Goal: Information Seeking & Learning: Learn about a topic

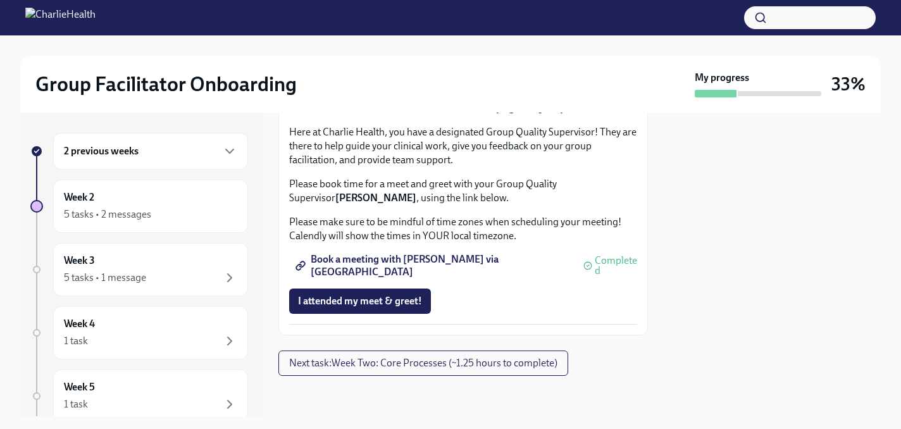
scroll to position [1324, 0]
click at [416, 362] on span "Next task : Week Two: Core Processes (~1.25 hours to complete)" at bounding box center [423, 363] width 268 height 13
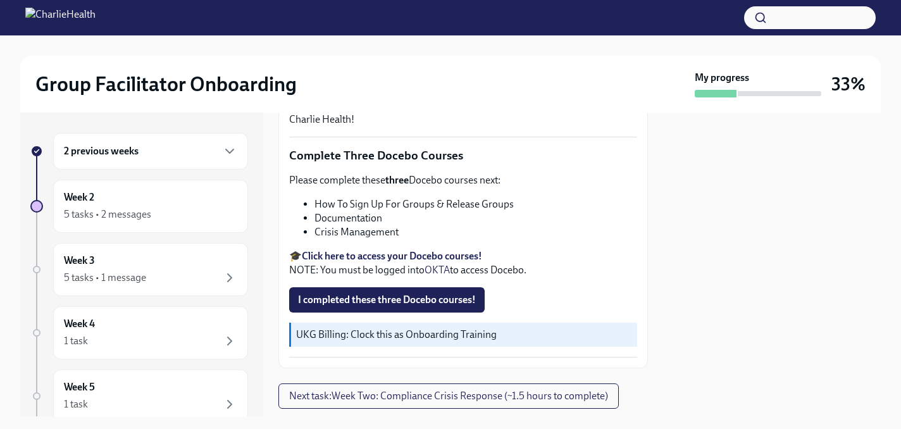
scroll to position [480, 0]
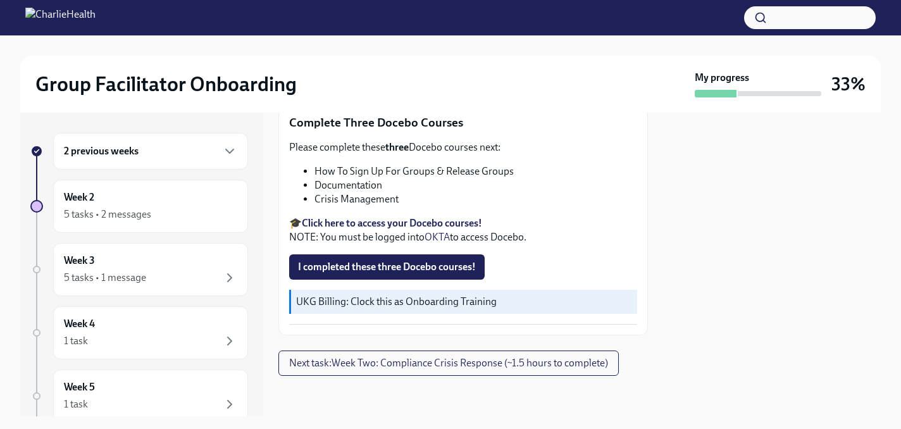
click at [441, 224] on strong "Click here to access your Docebo courses!" at bounding box center [392, 223] width 180 height 12
click at [448, 261] on span "I completed these three Docebo courses!" at bounding box center [387, 267] width 178 height 13
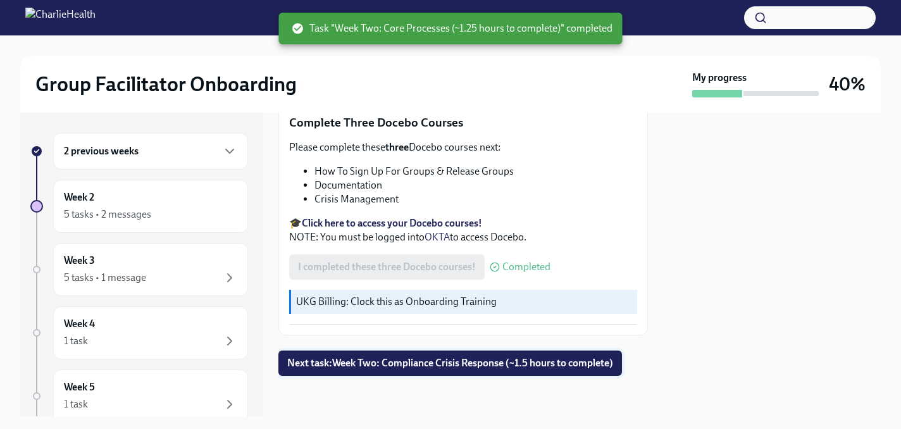
click at [443, 363] on span "Next task : Week Two: Compliance Crisis Response (~1.5 hours to complete)" at bounding box center [450, 363] width 326 height 13
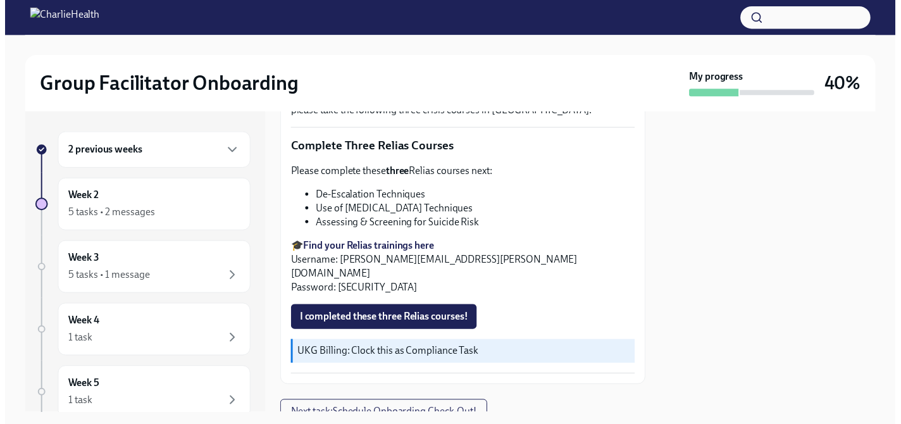
scroll to position [470, 0]
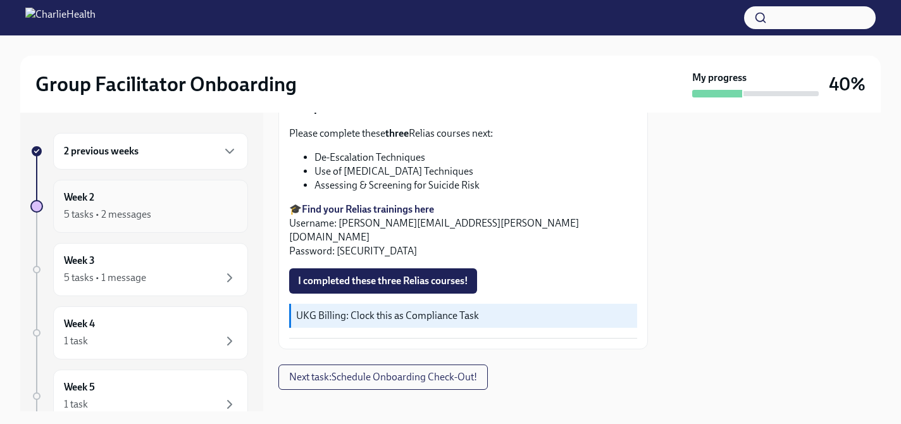
click at [207, 211] on div "5 tasks • 2 messages" at bounding box center [150, 214] width 173 height 15
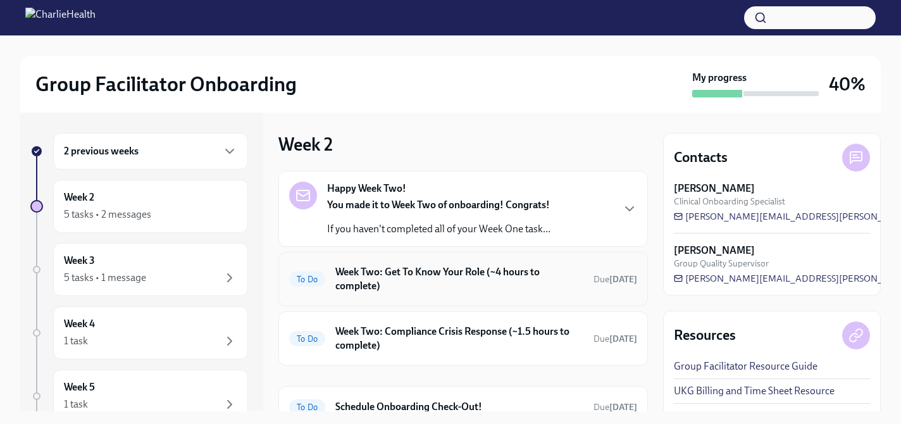
click at [350, 271] on h6 "Week Two: Get To Know Your Role (~4 hours to complete)" at bounding box center [459, 279] width 248 height 28
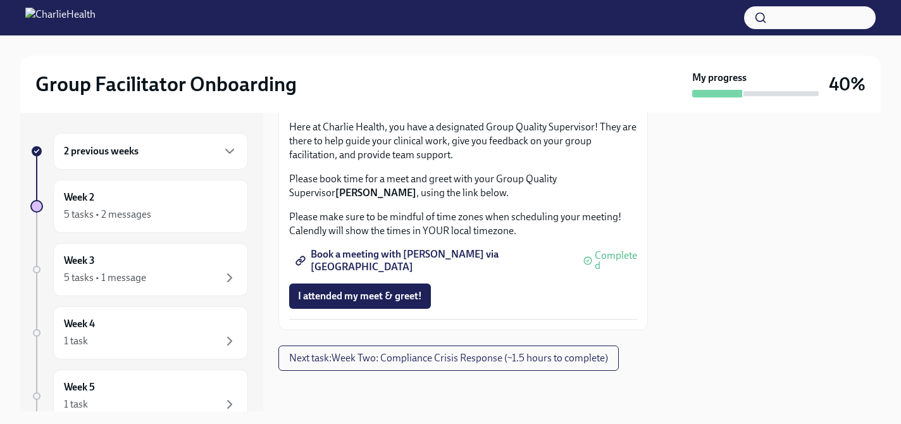
scroll to position [1168, 0]
click at [347, 67] on span "I attended TWO group observation hours!" at bounding box center [389, 60] width 182 height 13
click at [356, 297] on span "I attended my meet & greet!" at bounding box center [360, 296] width 124 height 13
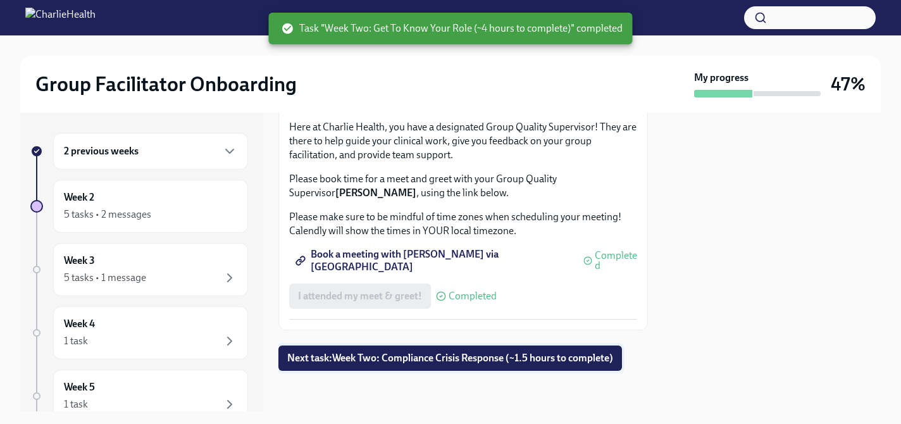
click at [390, 365] on button "Next task : Week Two: Compliance Crisis Response (~1.5 hours to complete)" at bounding box center [449, 357] width 343 height 25
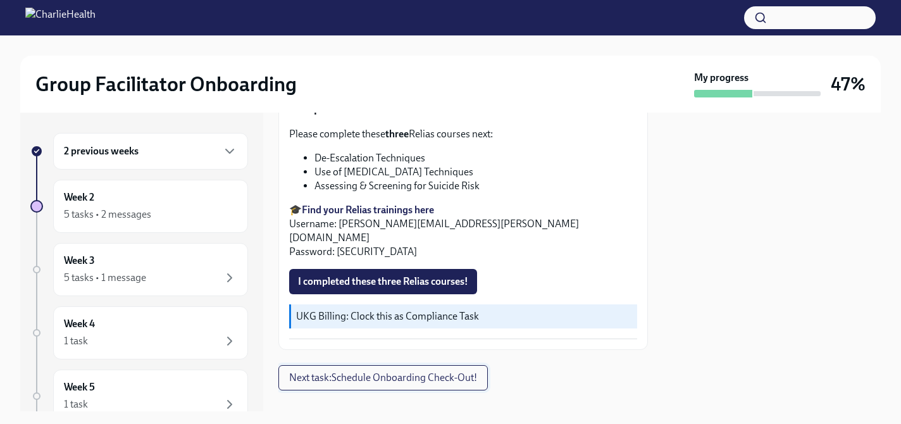
scroll to position [476, 0]
